Goal: Browse casually

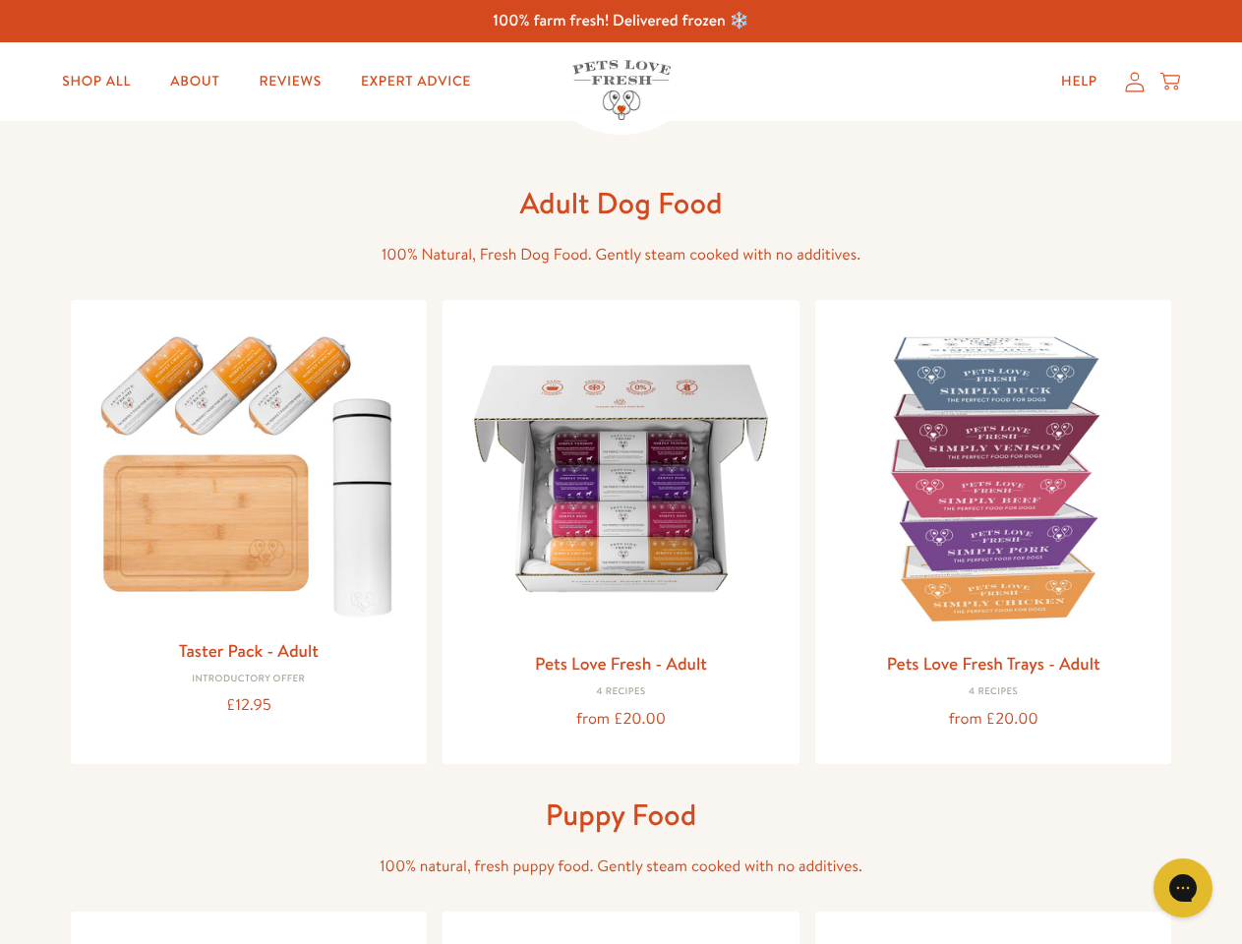
click at [1183, 888] on icon "Gorgias live chat" at bounding box center [1182, 887] width 19 height 19
